Goal: Information Seeking & Learning: Learn about a topic

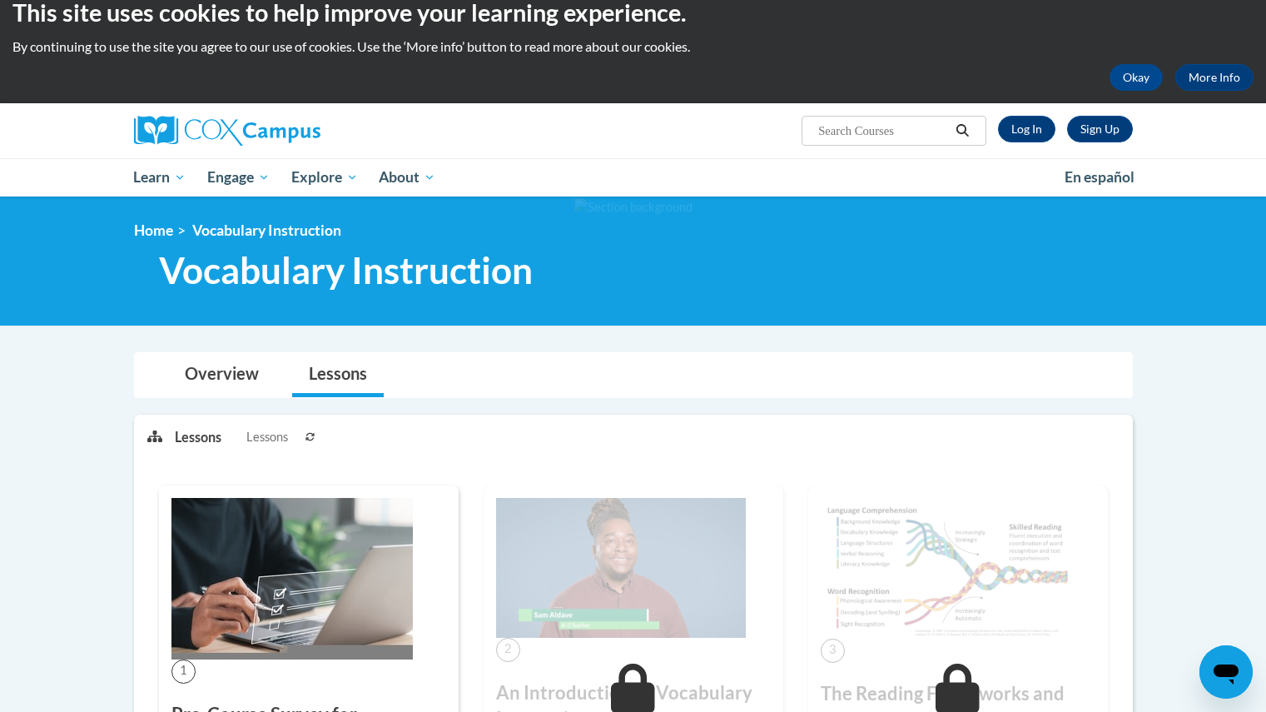
scroll to position [25, 0]
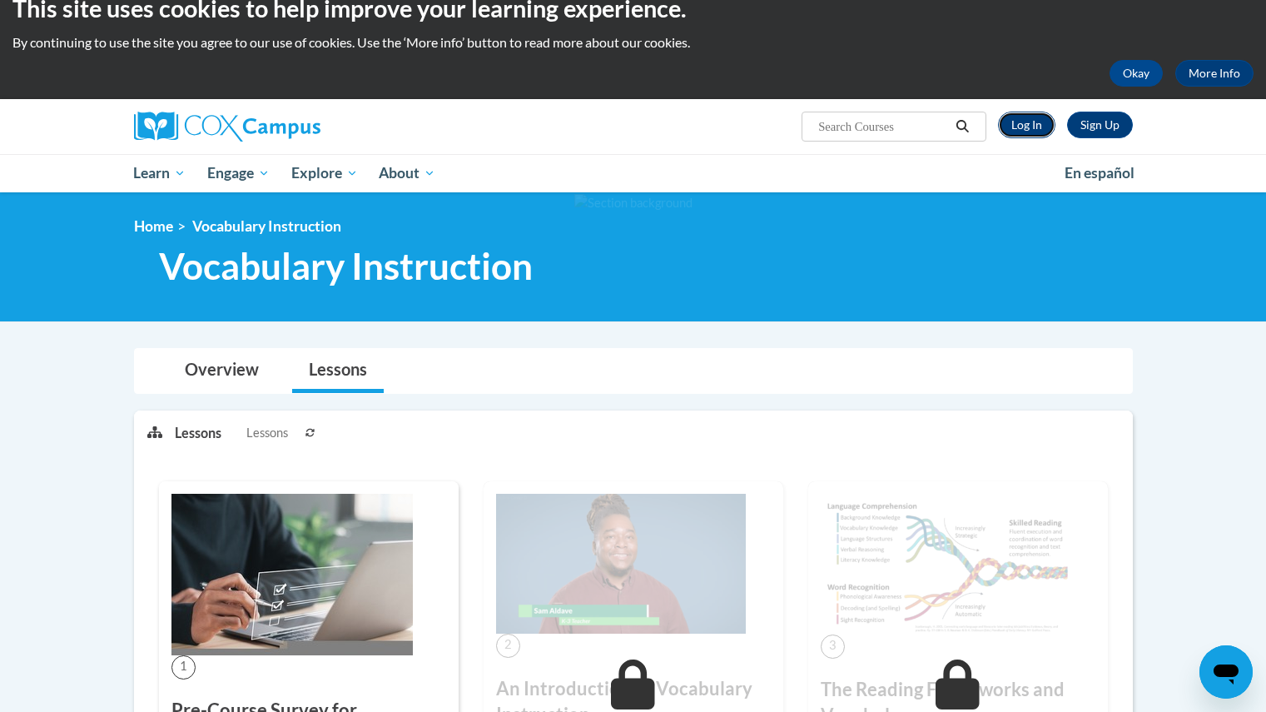
click at [1009, 125] on link "Log In" at bounding box center [1026, 125] width 57 height 27
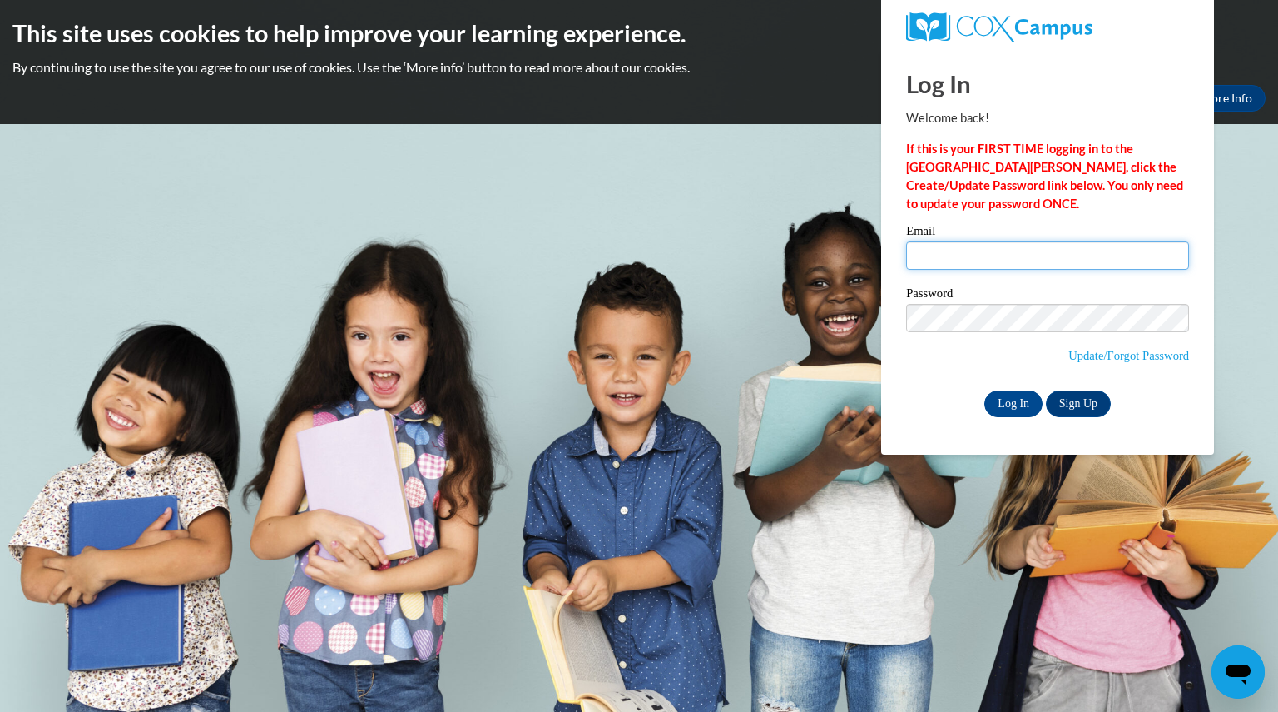
click at [1043, 267] on input "Email" at bounding box center [1047, 255] width 283 height 28
type input "[EMAIL_ADDRESS][DOMAIN_NAME]"
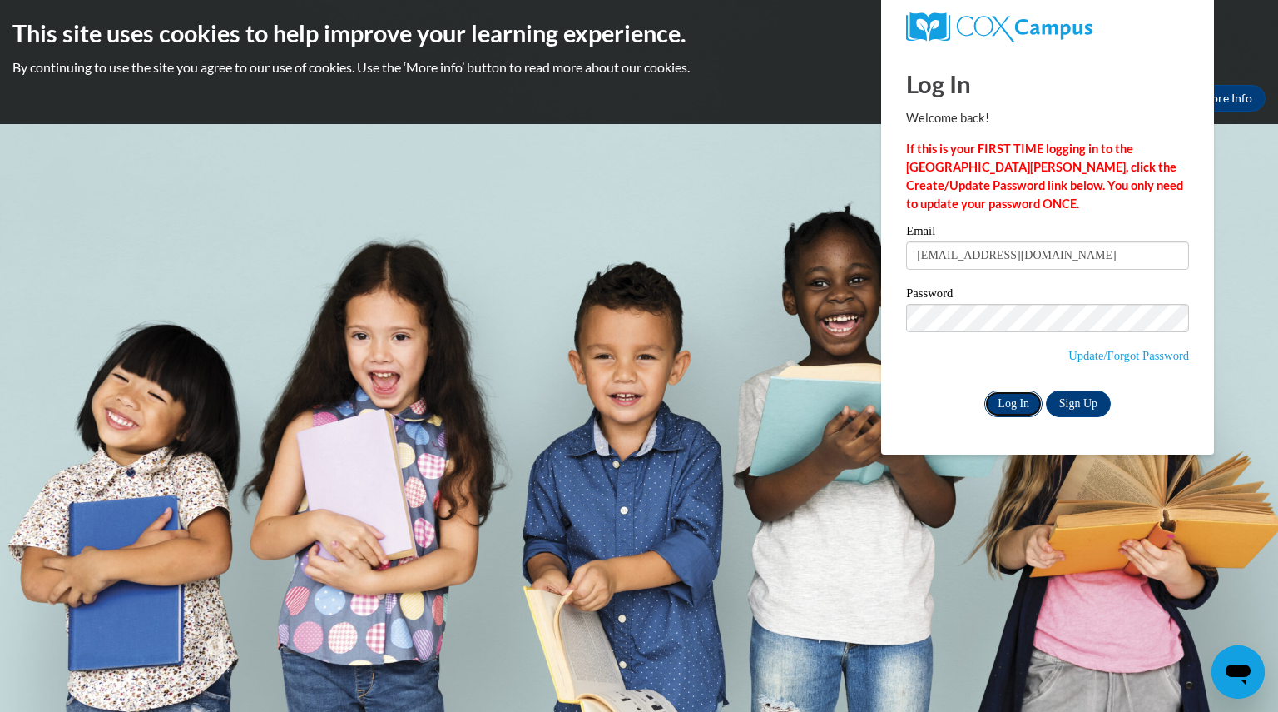
click at [1019, 403] on input "Log In" at bounding box center [1014, 403] width 58 height 27
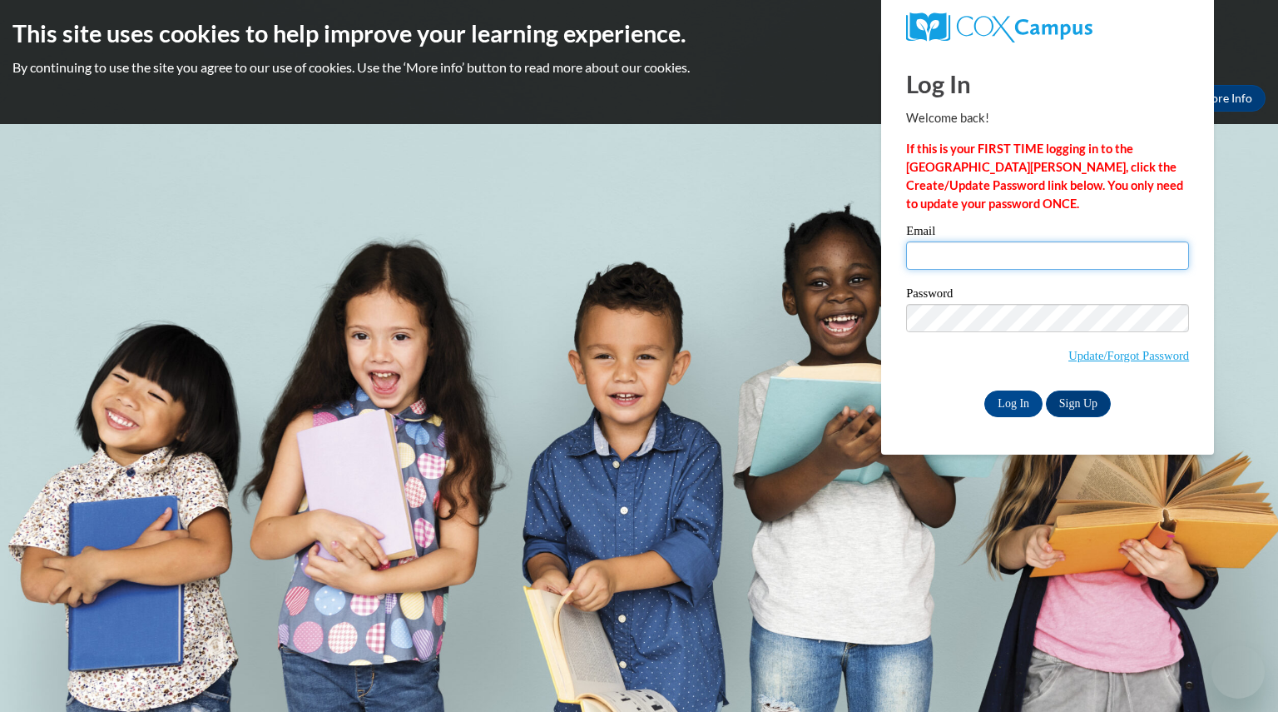
click at [1010, 250] on input "Email" at bounding box center [1047, 255] width 283 height 28
type input "ramirezarlyn04@gmail.com"
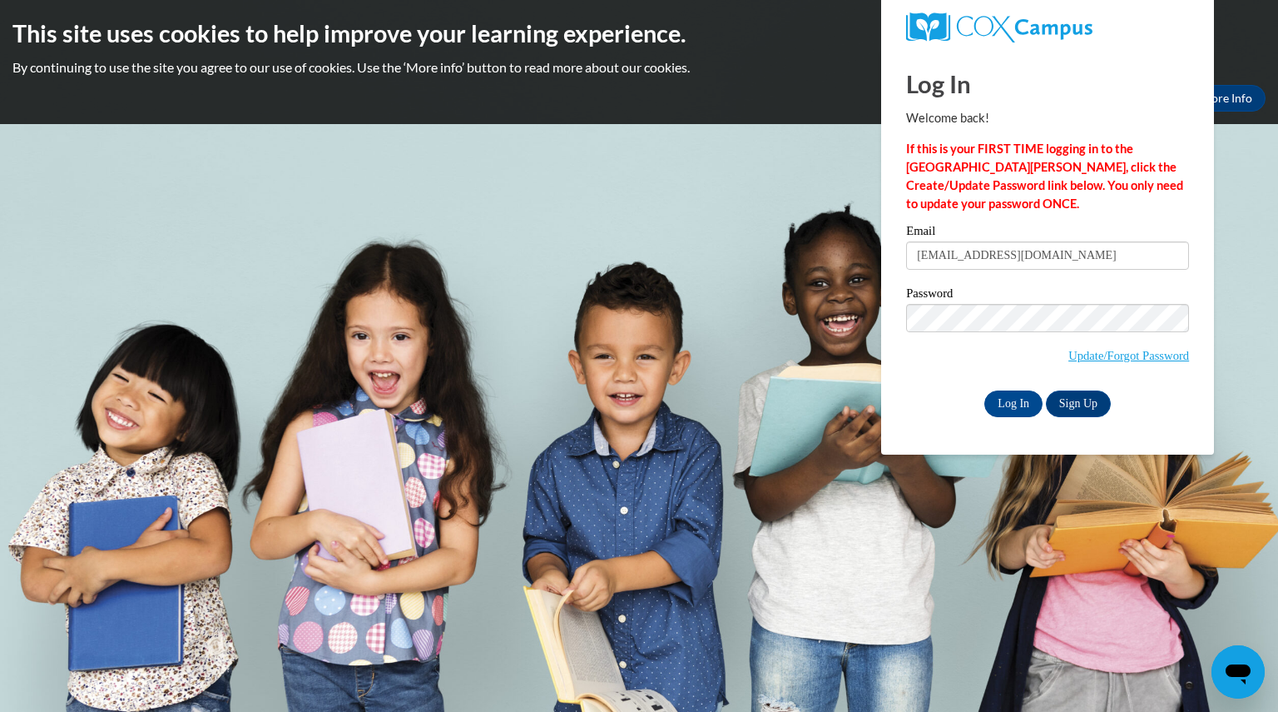
click at [985, 390] on input "Log In" at bounding box center [1014, 403] width 58 height 27
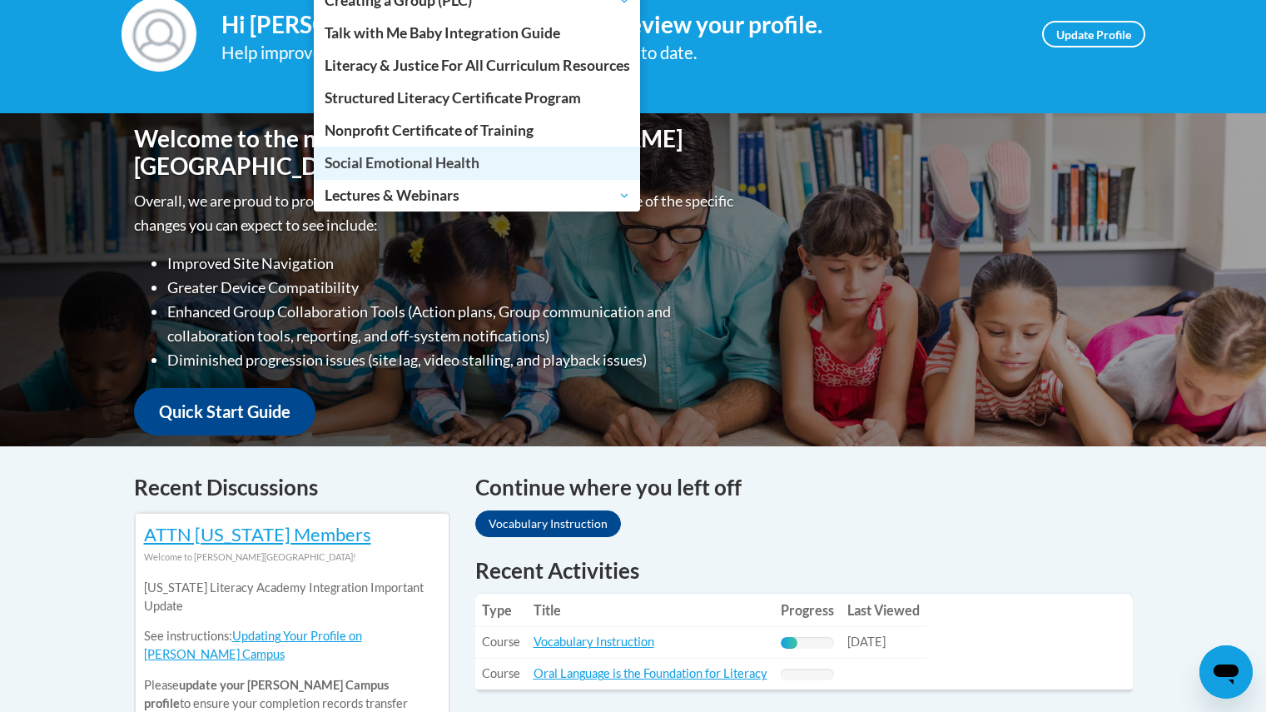
scroll to position [464, 0]
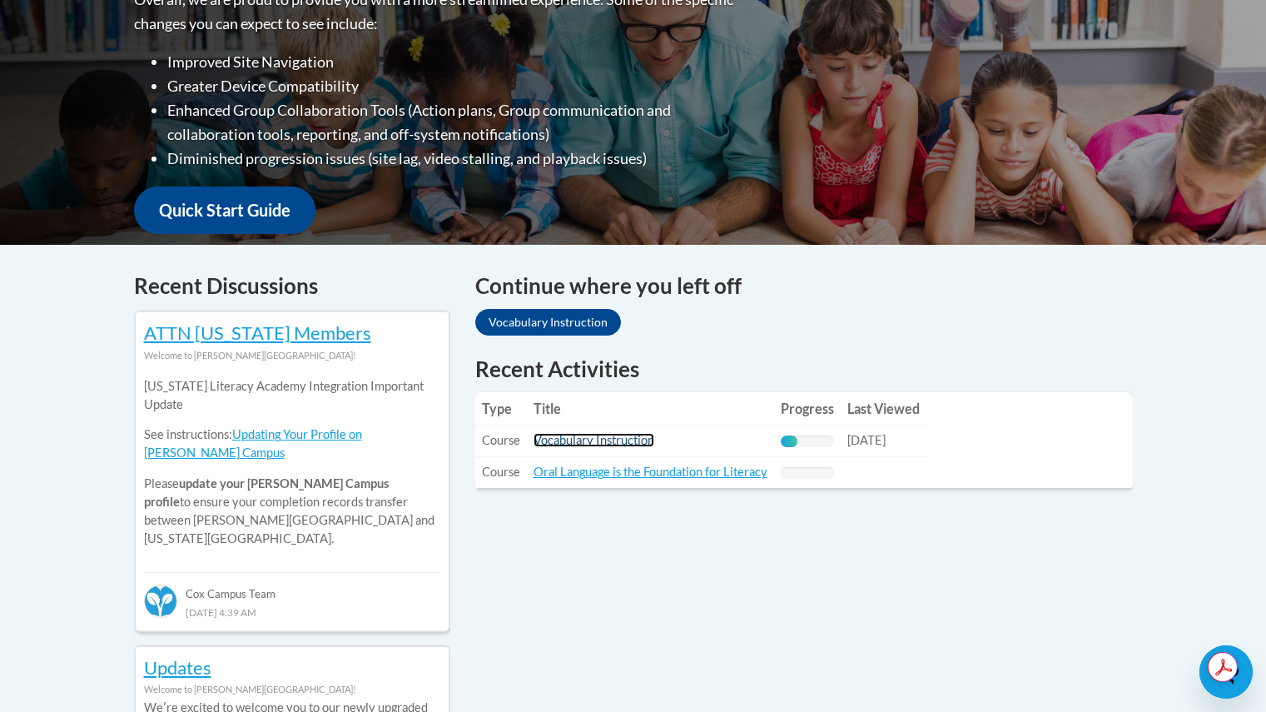
click at [606, 444] on link "Vocabulary Instruction" at bounding box center [593, 440] width 121 height 14
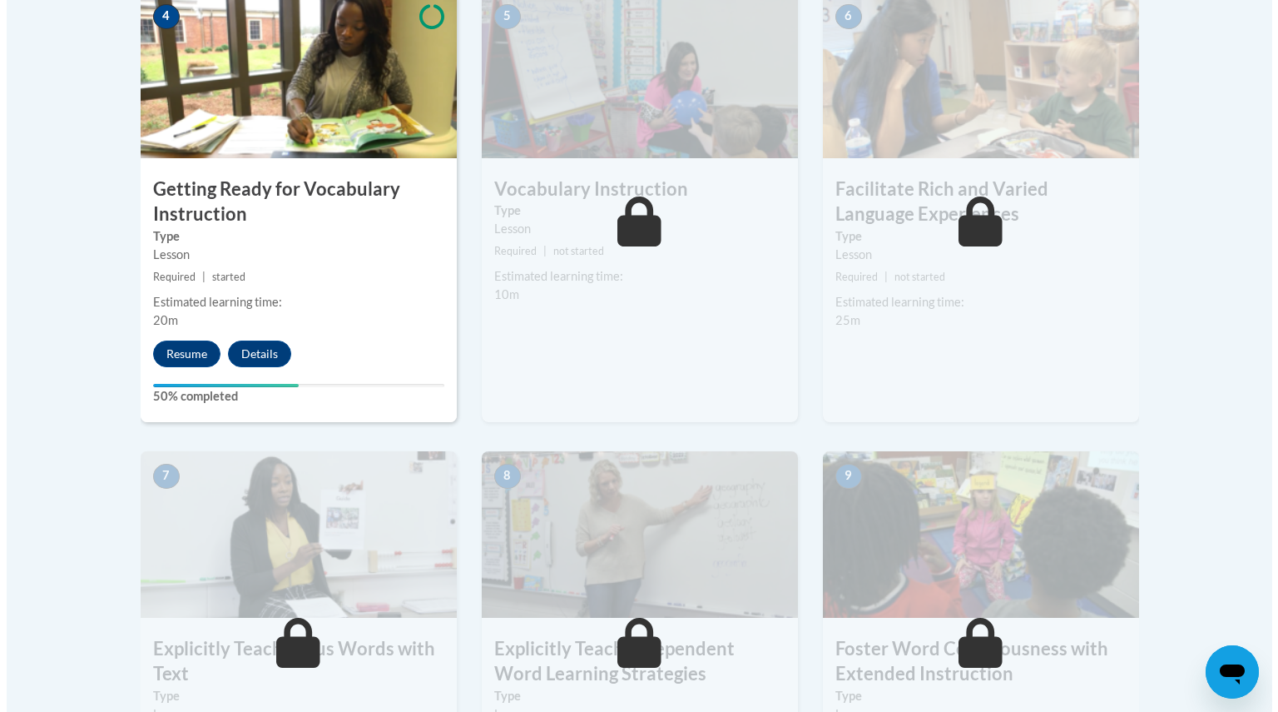
scroll to position [997, 0]
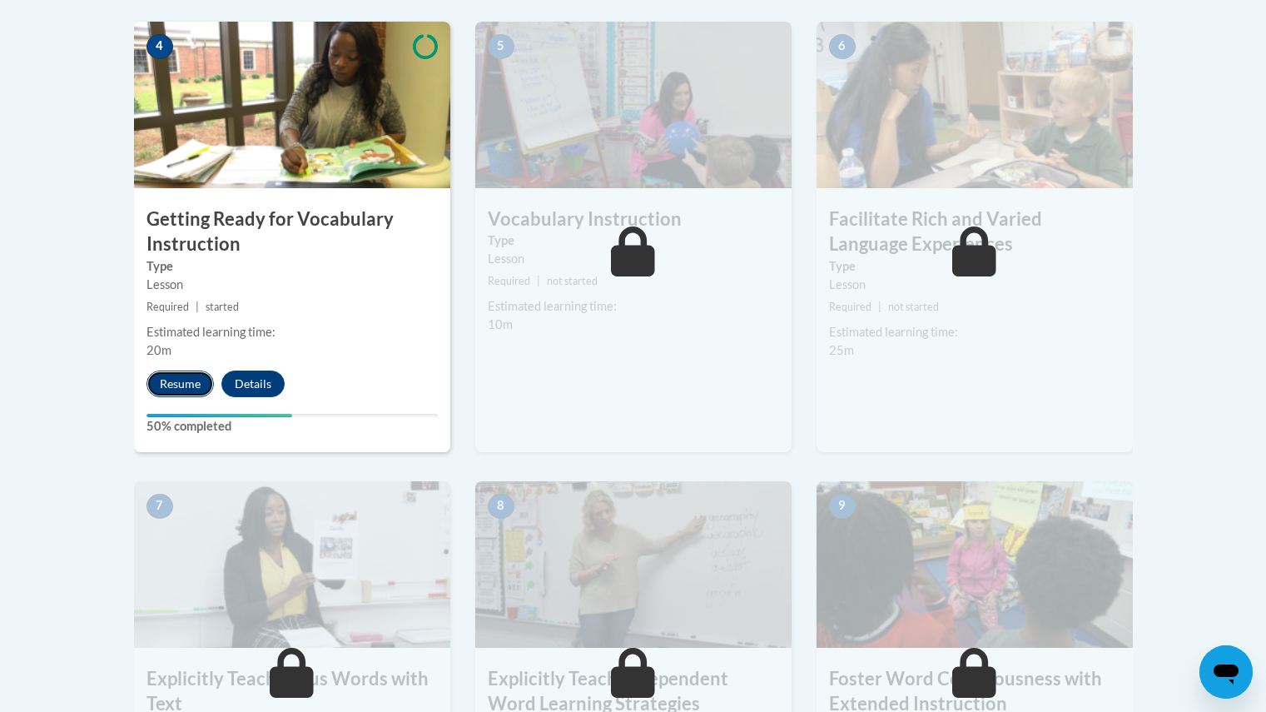
click at [184, 375] on button "Resume" at bounding box center [179, 383] width 67 height 27
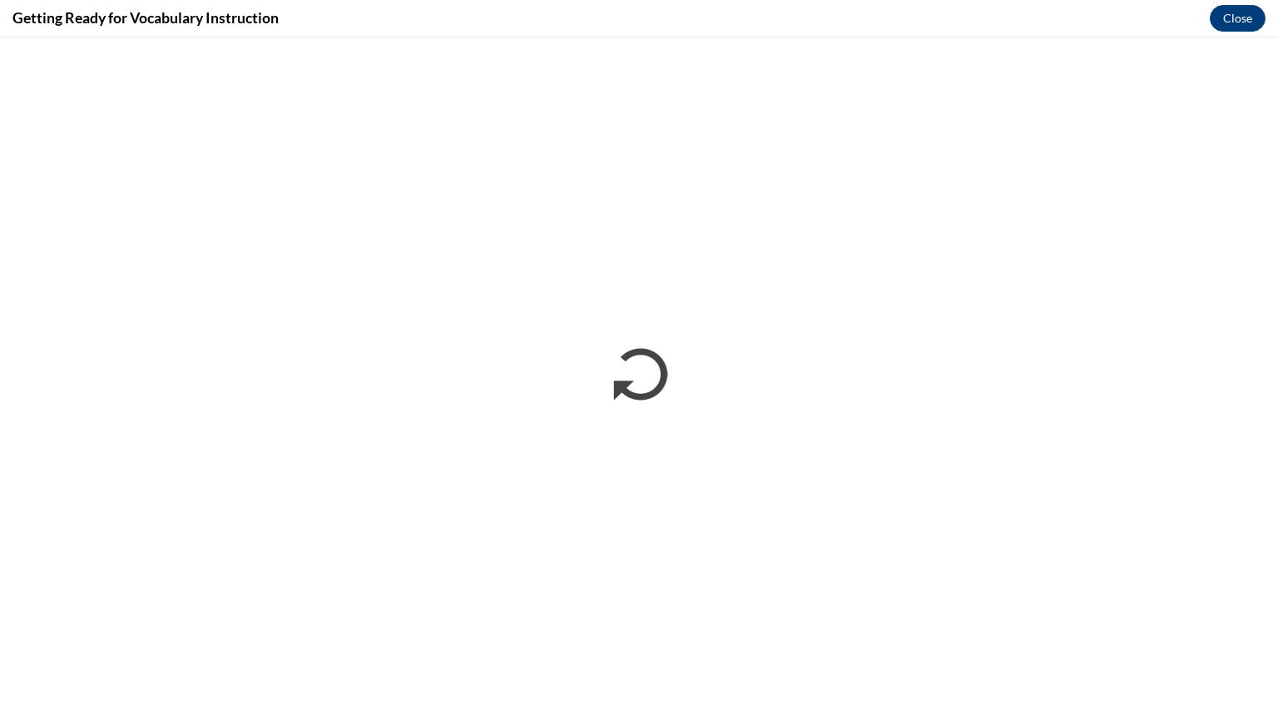
scroll to position [0, 0]
click at [1240, 20] on button "Close" at bounding box center [1238, 18] width 56 height 27
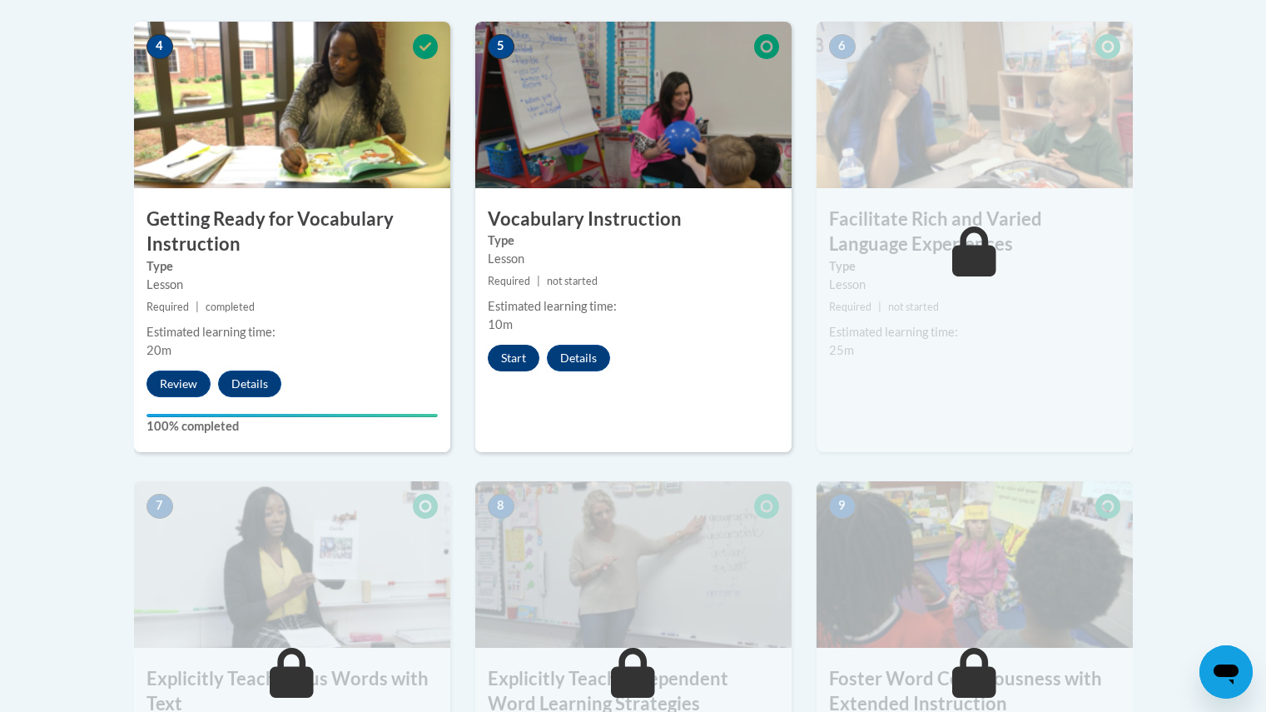
click at [514, 368] on div "5 Vocabulary Instruction Type Lesson Required | not started Estimated learning …" at bounding box center [633, 237] width 316 height 430
click at [514, 368] on button "Start" at bounding box center [514, 358] width 52 height 27
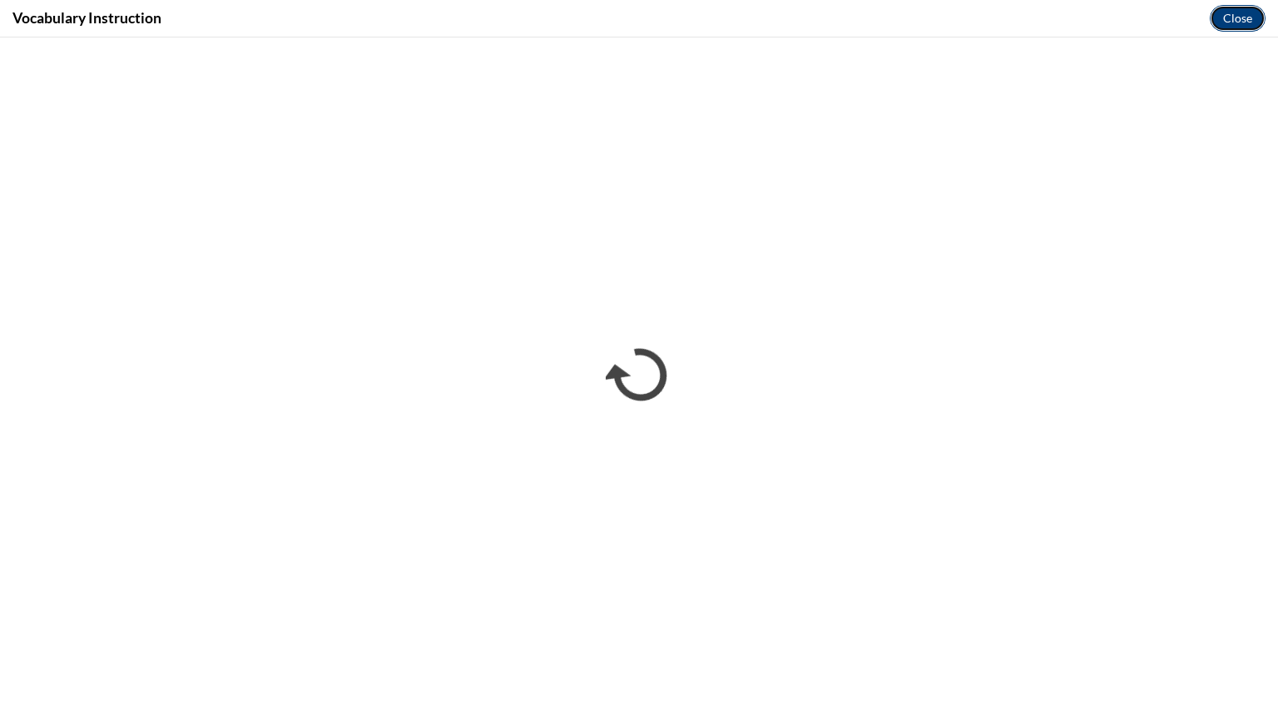
click at [1234, 8] on button "Close" at bounding box center [1238, 18] width 56 height 27
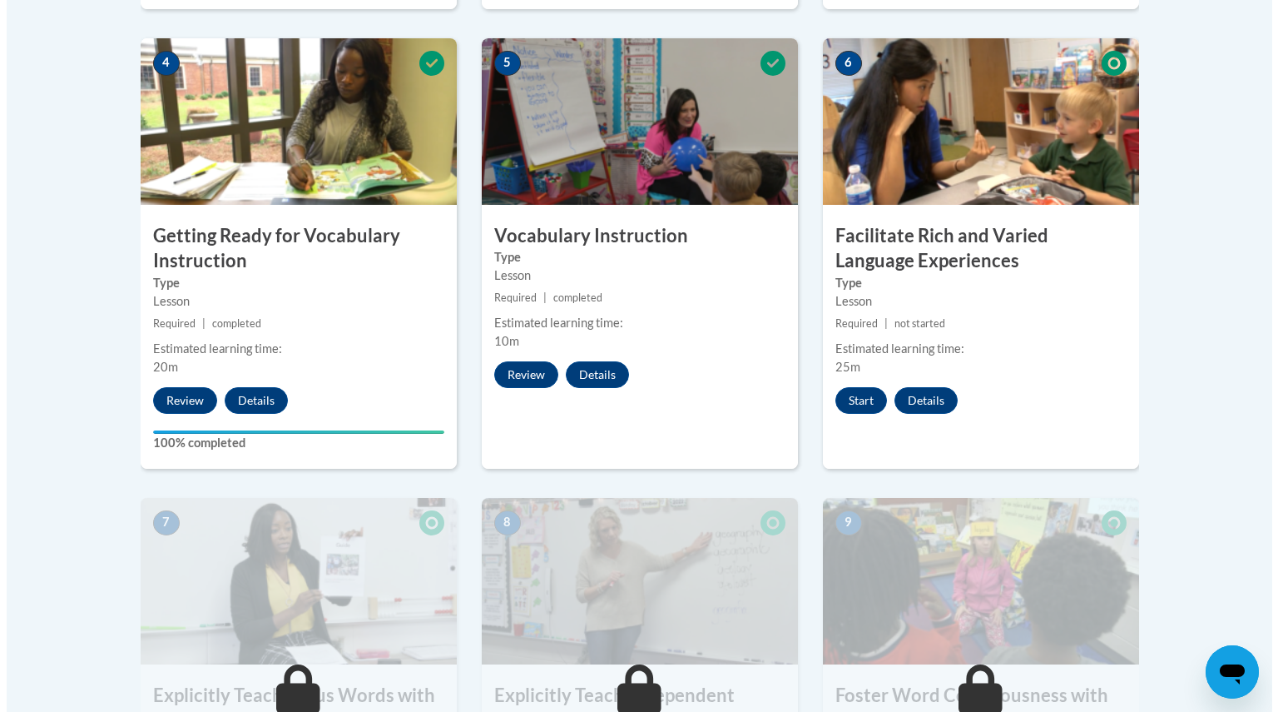
scroll to position [980, 0]
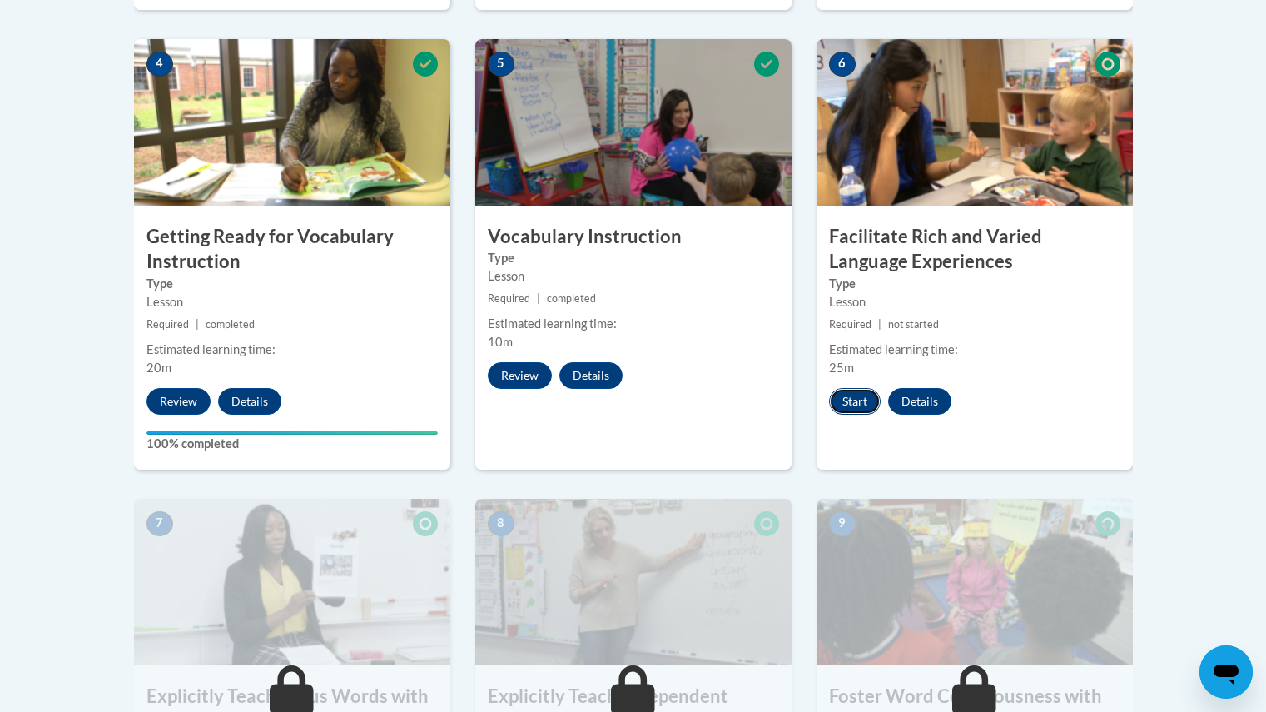
click at [857, 397] on button "Start" at bounding box center [855, 401] width 52 height 27
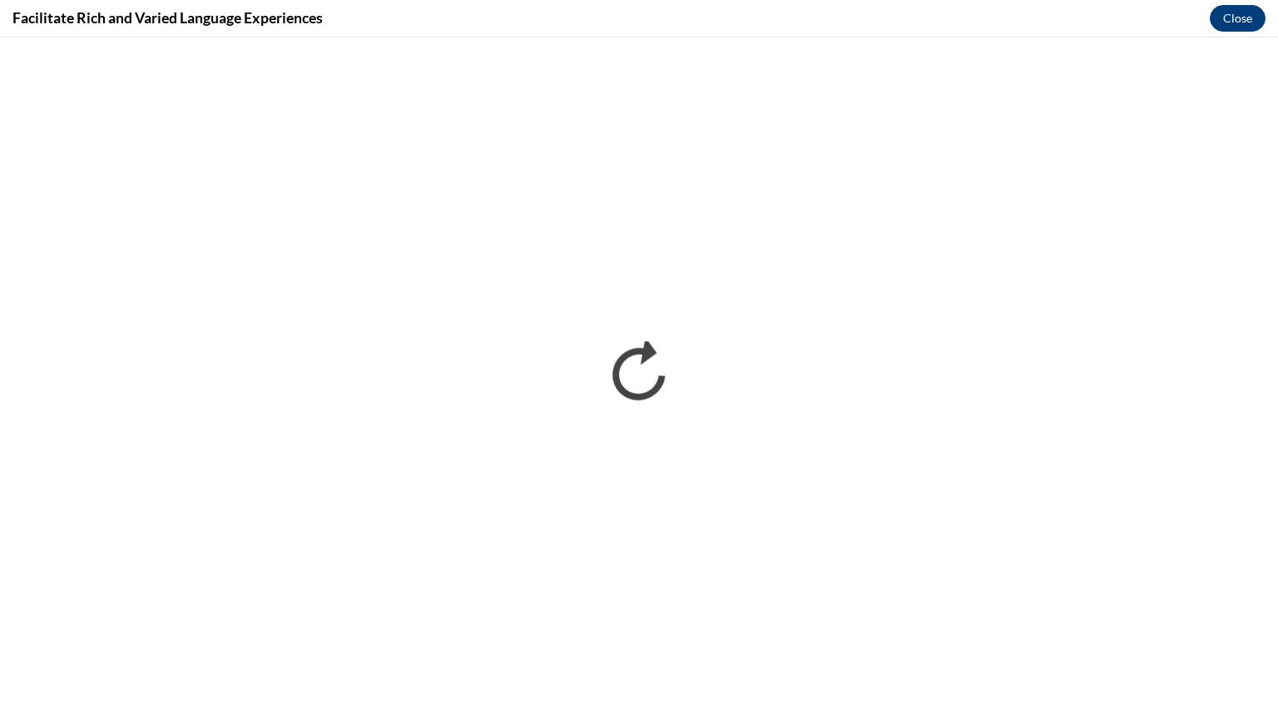
scroll to position [0, 0]
